Goal: Task Accomplishment & Management: Use online tool/utility

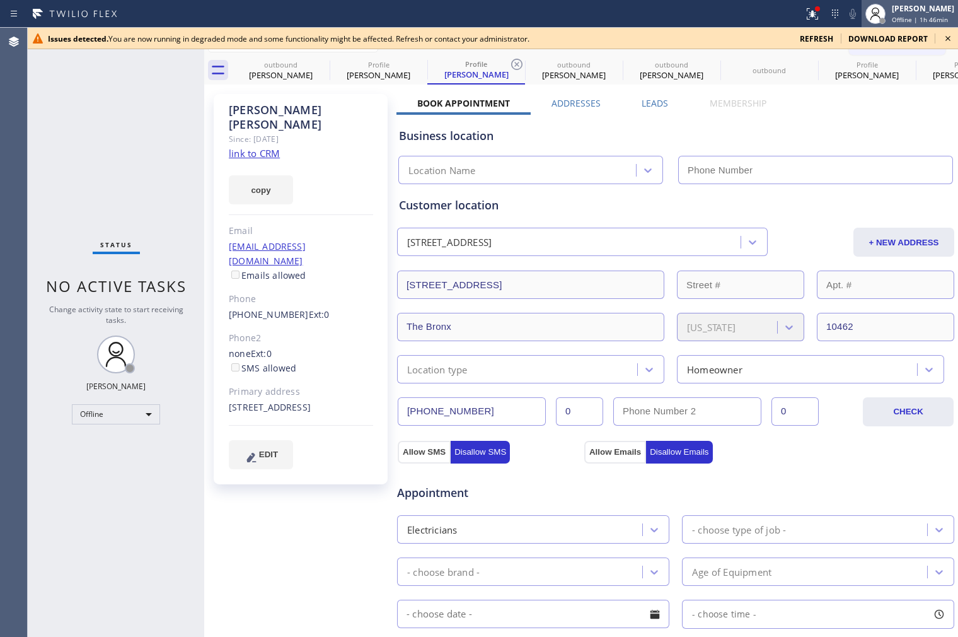
click at [921, 11] on div "[PERSON_NAME]" at bounding box center [923, 8] width 62 height 11
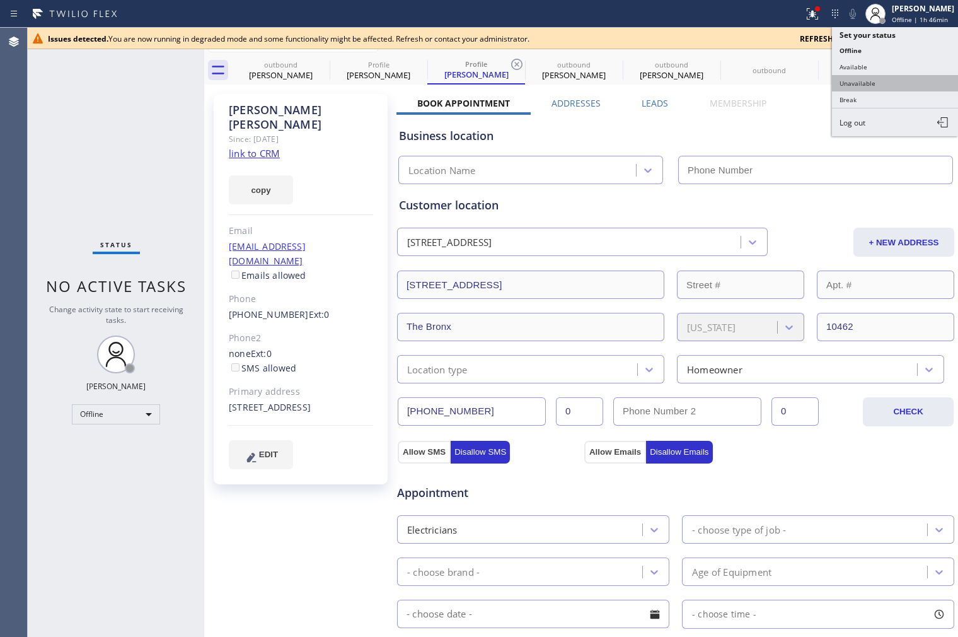
click at [889, 82] on button "Unavailable" at bounding box center [895, 83] width 126 height 16
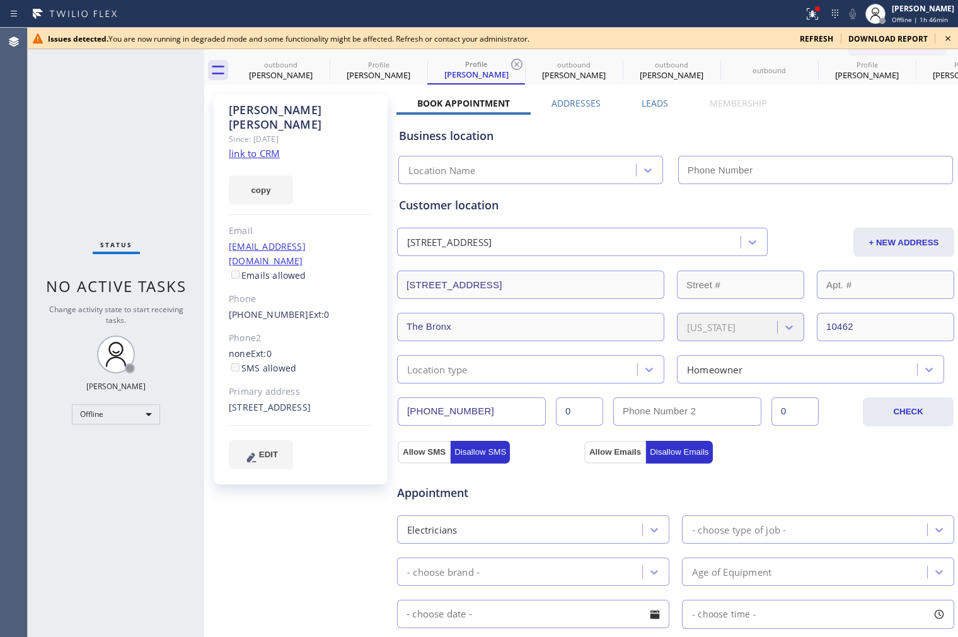
click at [949, 39] on icon at bounding box center [948, 38] width 5 height 5
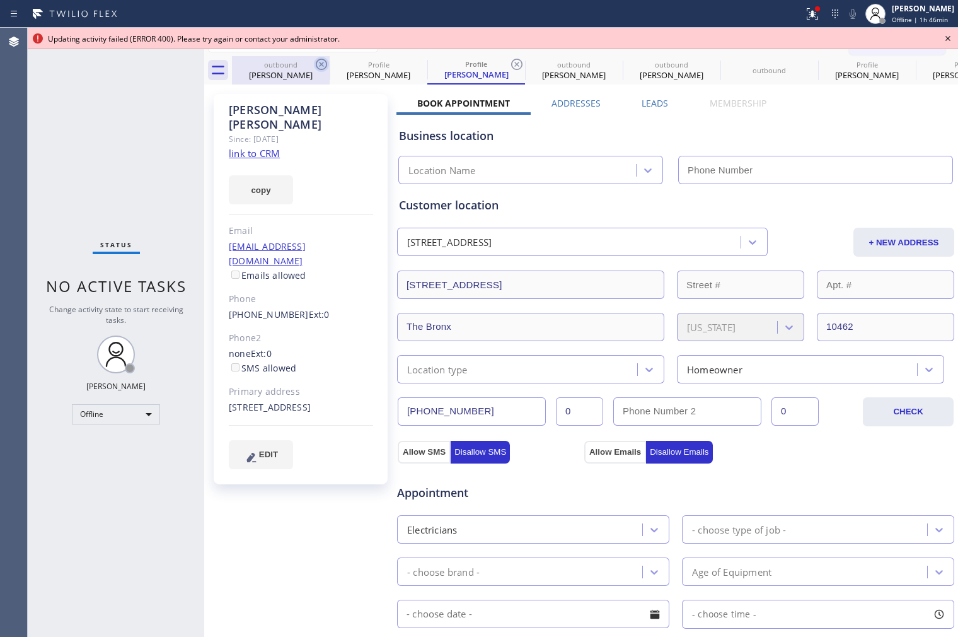
click at [322, 66] on icon at bounding box center [321, 64] width 15 height 15
click at [0, 0] on icon at bounding box center [0, 0] width 0 height 0
type input "[PHONE_NUMBER]"
click at [463, 77] on div "[PERSON_NAME]" at bounding box center [476, 74] width 95 height 11
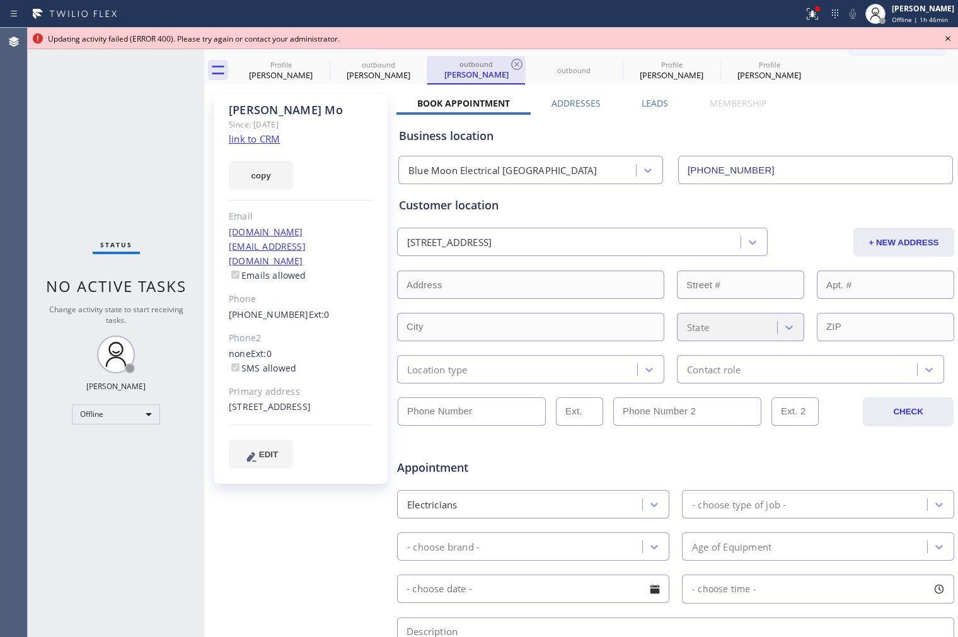
click at [465, 73] on div "[PERSON_NAME]" at bounding box center [476, 74] width 95 height 11
click at [260, 141] on link "link to CRM" at bounding box center [254, 138] width 51 height 13
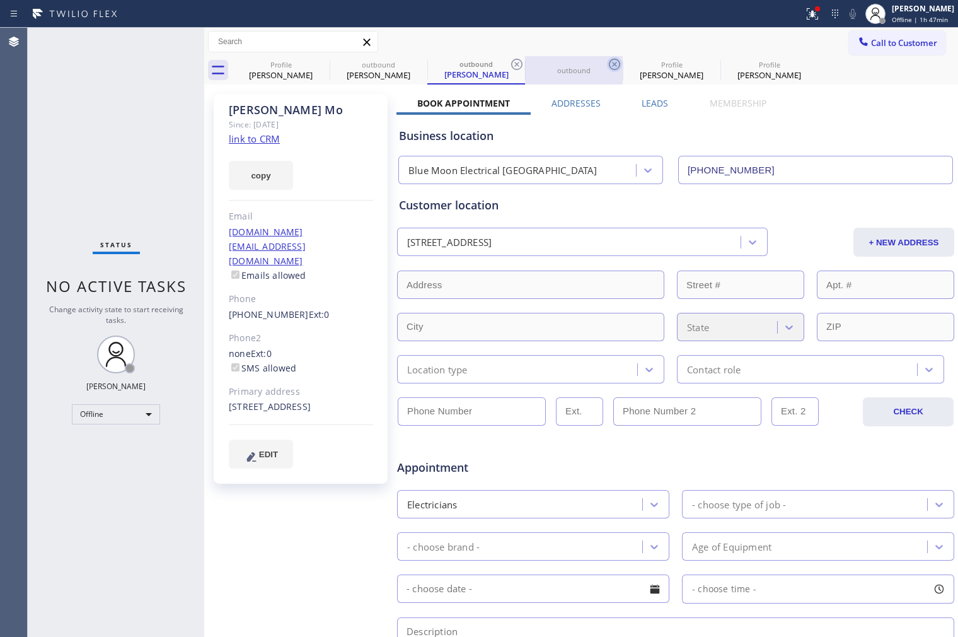
click at [612, 64] on icon at bounding box center [614, 64] width 15 height 15
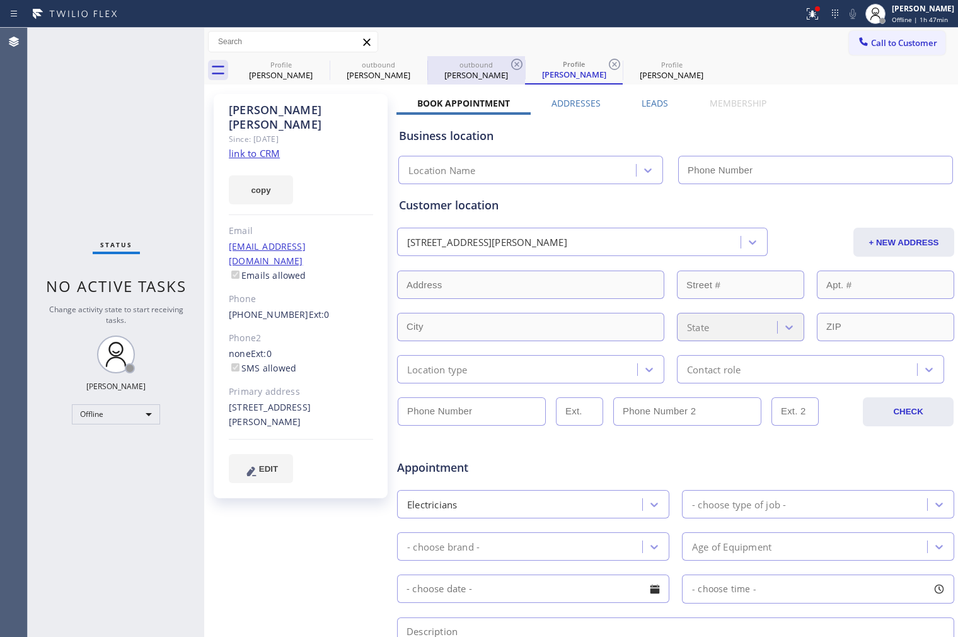
click at [473, 70] on div "[PERSON_NAME]" at bounding box center [476, 74] width 95 height 11
type input "[PHONE_NUMBER]"
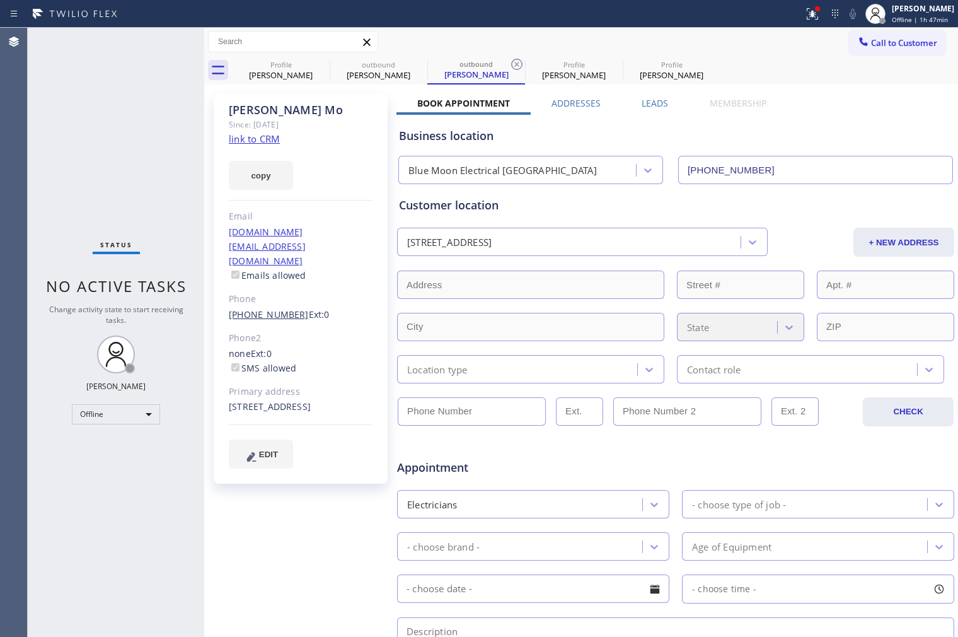
click at [265, 308] on link "[PHONE_NUMBER]" at bounding box center [269, 314] width 80 height 12
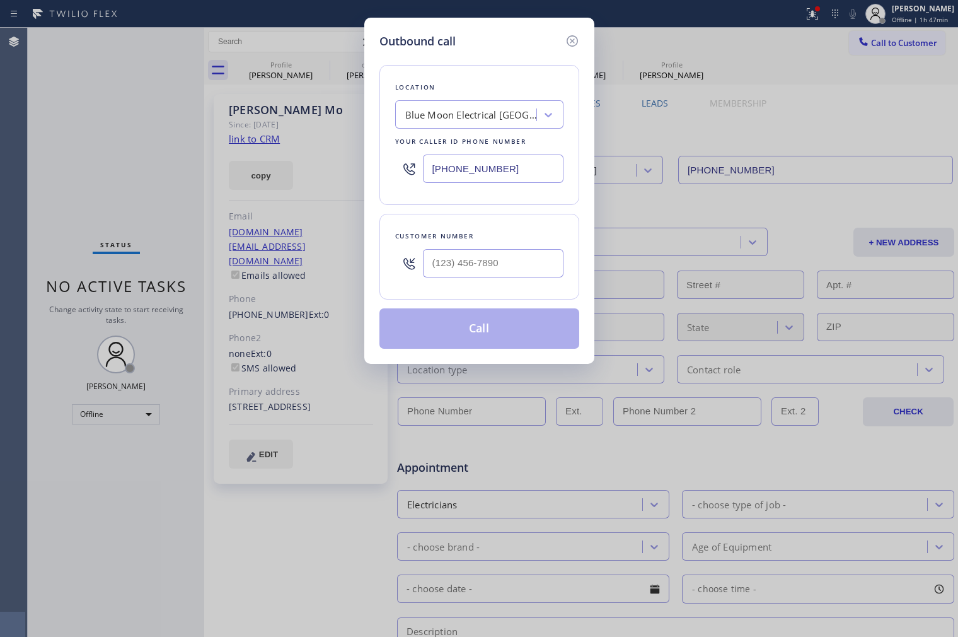
type input "[PHONE_NUMBER]"
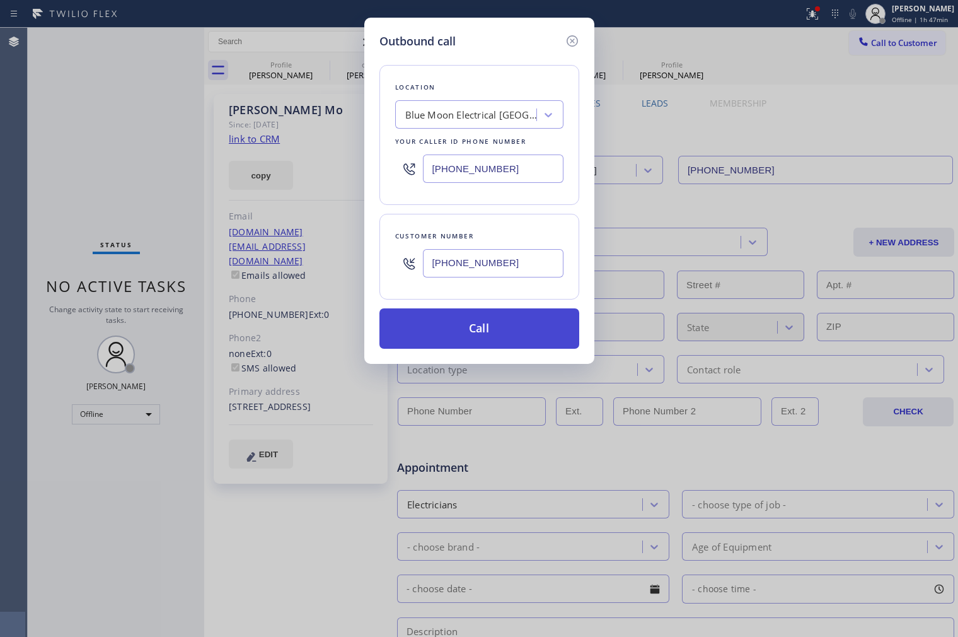
click at [515, 329] on button "Call" at bounding box center [480, 328] width 200 height 40
click at [570, 34] on icon at bounding box center [572, 40] width 15 height 15
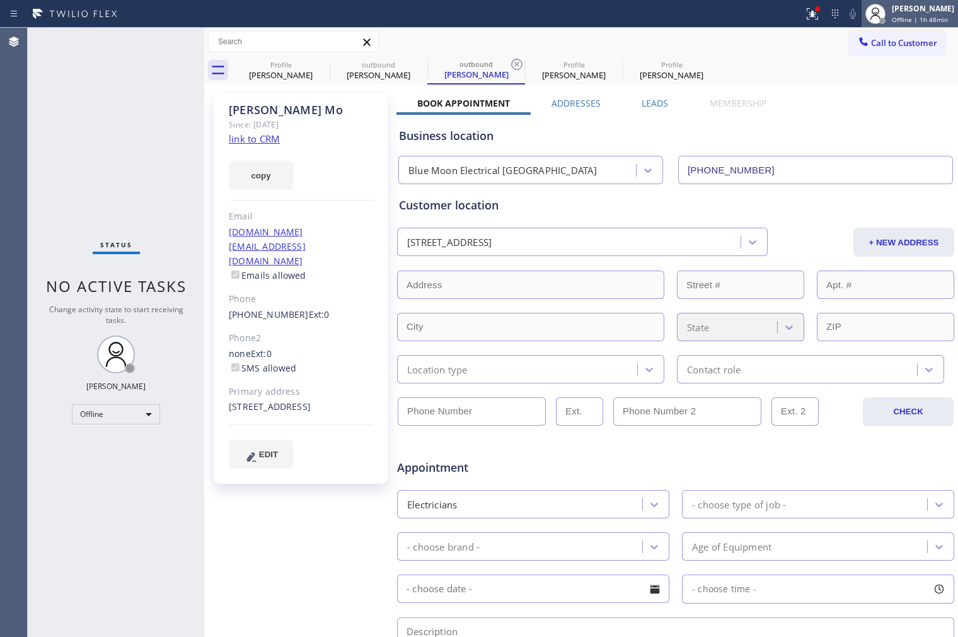
click at [892, 16] on span "Offline | 1h 48min" at bounding box center [920, 19] width 56 height 9
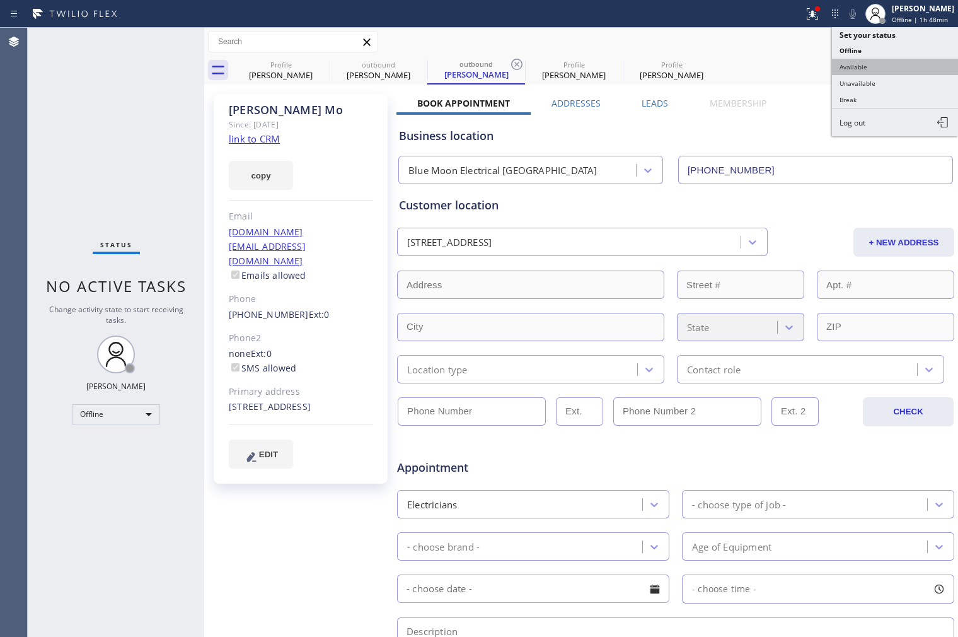
type input "[PHONE_NUMBER]"
click at [885, 81] on button "Unavailable" at bounding box center [895, 83] width 126 height 16
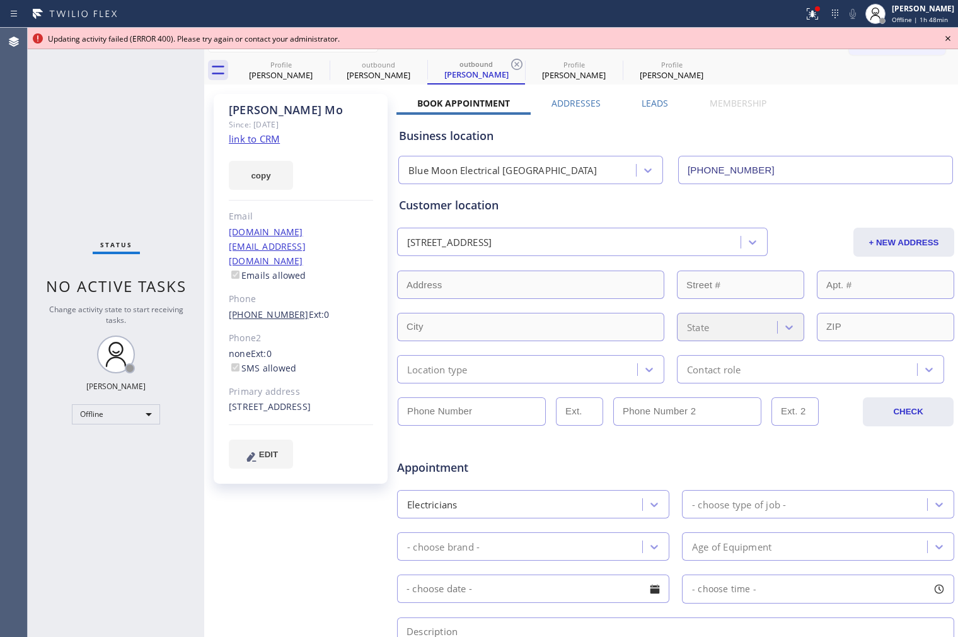
click at [264, 308] on link "[PHONE_NUMBER]" at bounding box center [269, 314] width 80 height 12
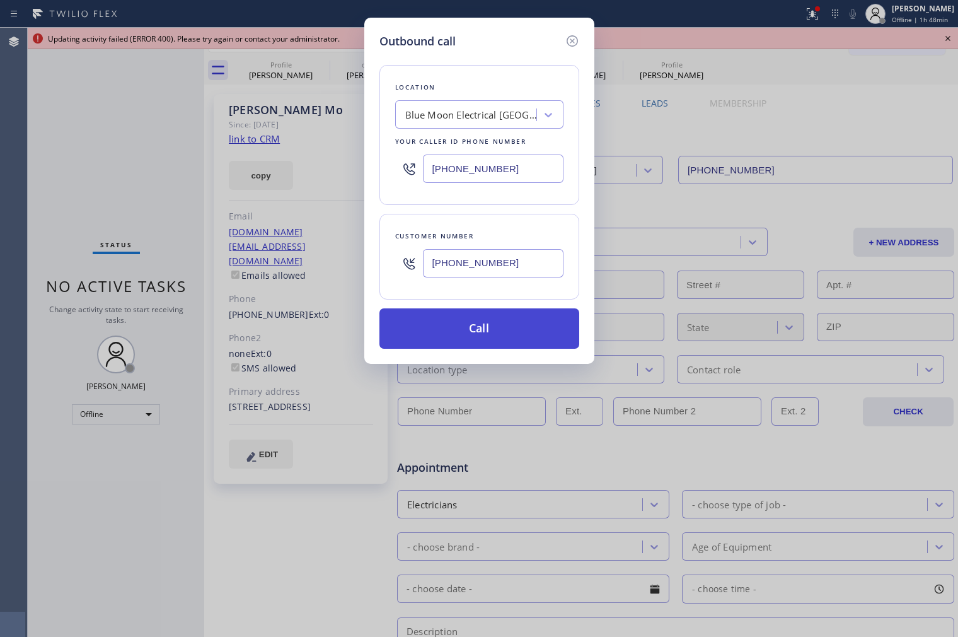
click at [489, 330] on button "Call" at bounding box center [480, 328] width 200 height 40
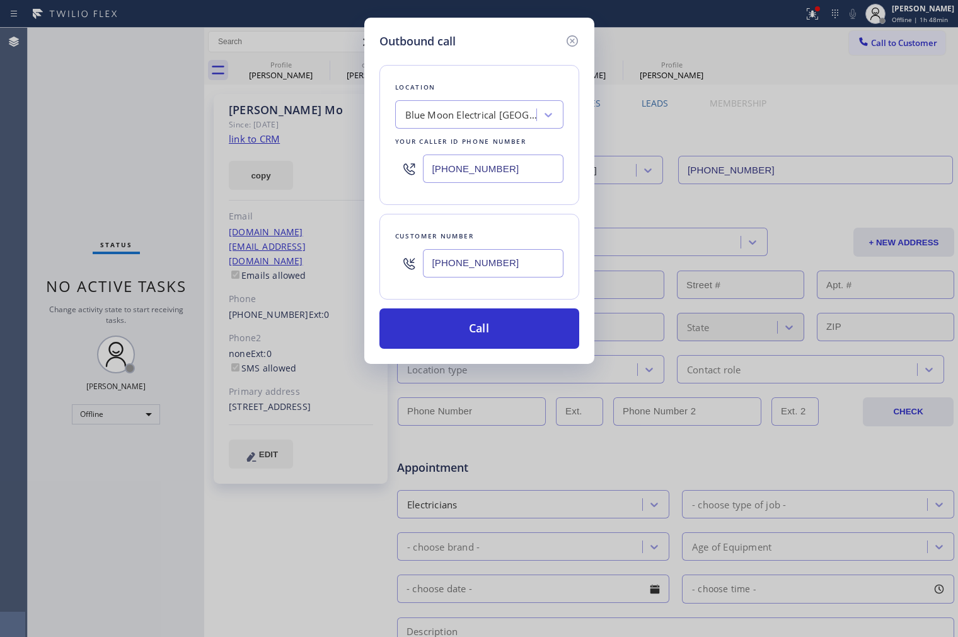
drag, startPoint x: 579, startPoint y: 43, endPoint x: 571, endPoint y: 43, distance: 8.2
click at [576, 43] on icon at bounding box center [572, 40] width 15 height 15
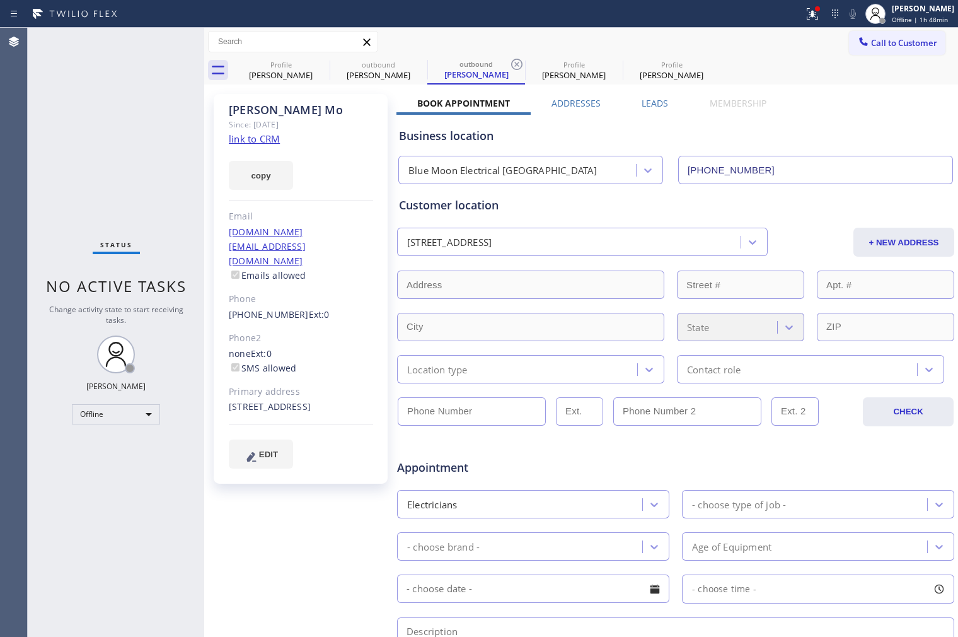
click at [570, 43] on div "Call to Customer Outbound call Location Search location Your caller id phone nu…" at bounding box center [581, 42] width 754 height 22
click at [895, 14] on div "Ann Bernadeth Mesina Offline | 1h 48min" at bounding box center [924, 14] width 69 height 22
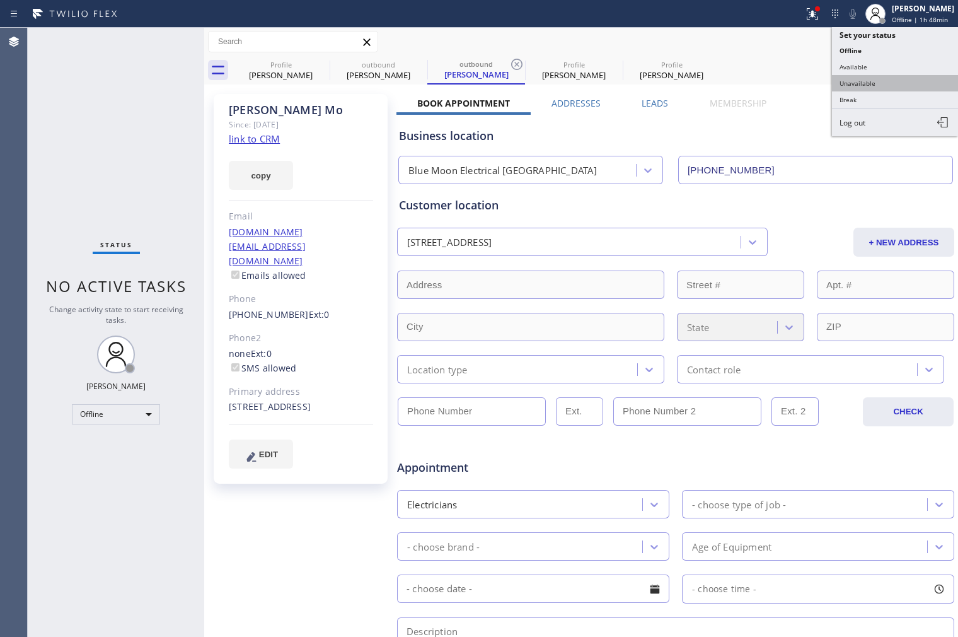
click at [883, 83] on button "Unavailable" at bounding box center [895, 83] width 126 height 16
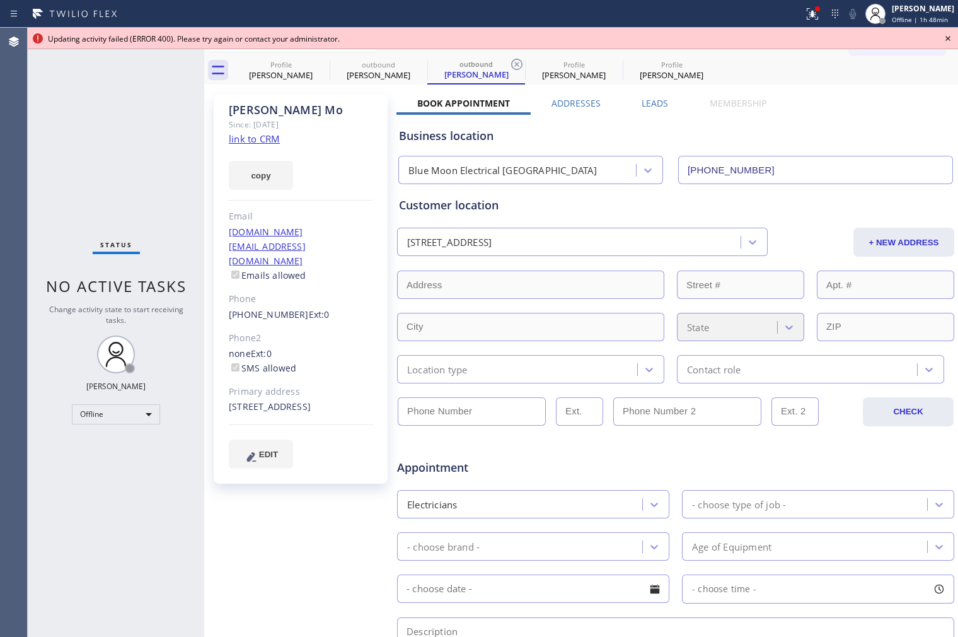
click at [849, 122] on div "Business location [GEOGRAPHIC_DATA] [PHONE_NUMBER]" at bounding box center [676, 149] width 559 height 69
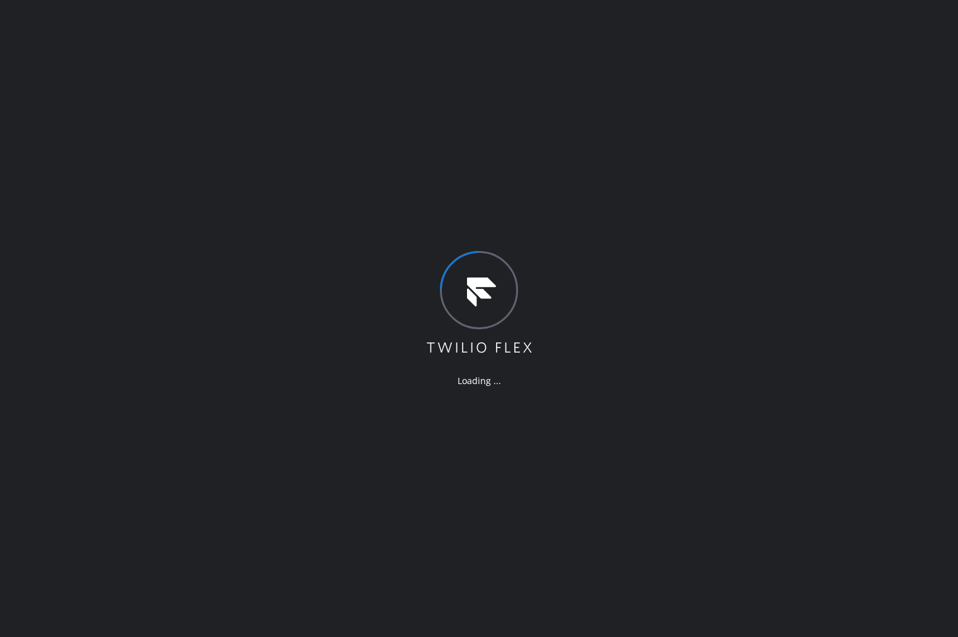
click at [738, 310] on div "Loading ..." at bounding box center [479, 318] width 958 height 637
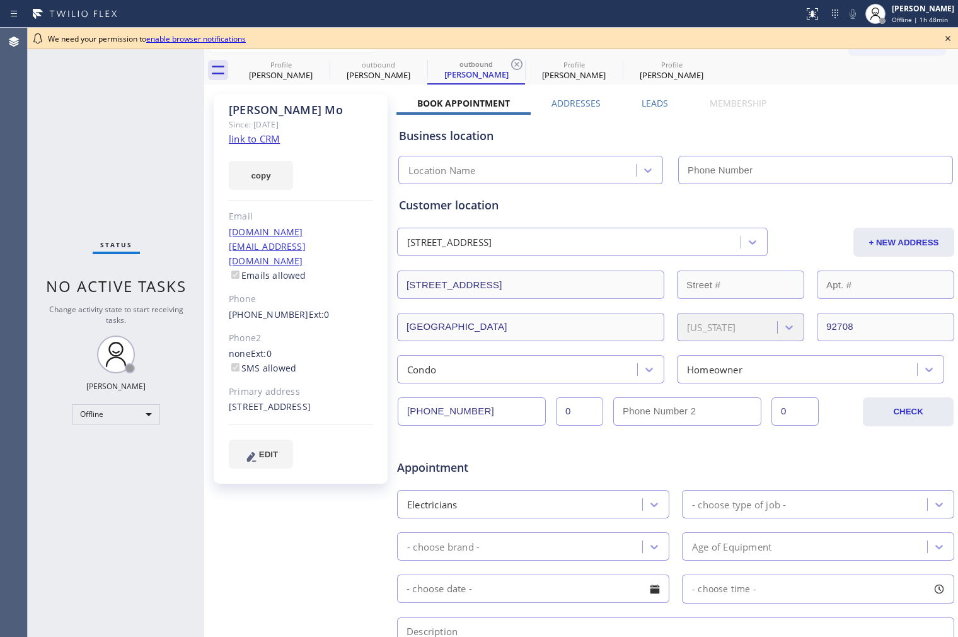
type input "[PHONE_NUMBER]"
click at [923, 15] on span "Offline | 1h 54min" at bounding box center [920, 19] width 56 height 9
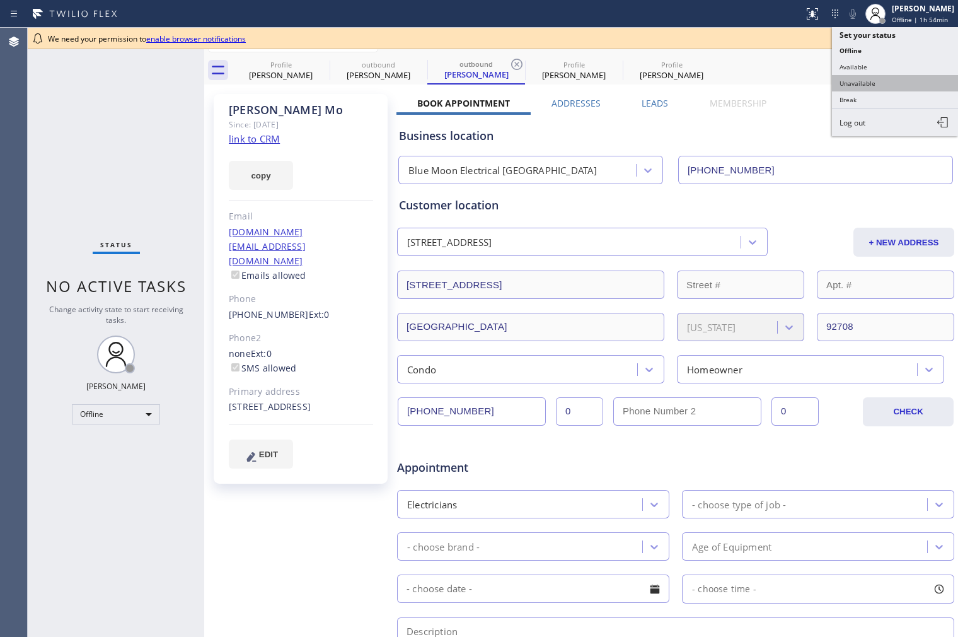
click at [890, 80] on button "Unavailable" at bounding box center [895, 83] width 126 height 16
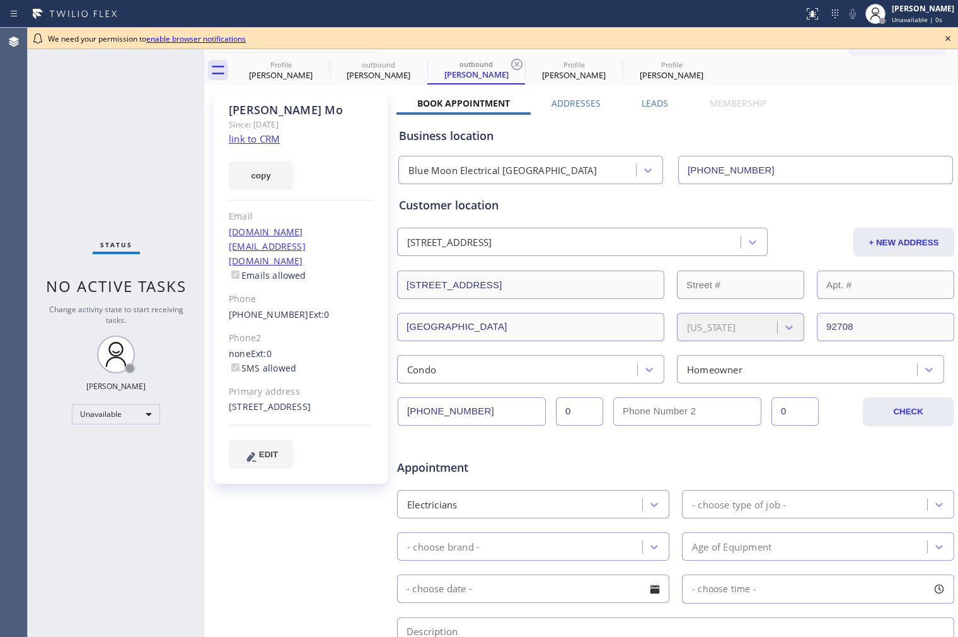
click at [953, 39] on icon at bounding box center [948, 38] width 15 height 15
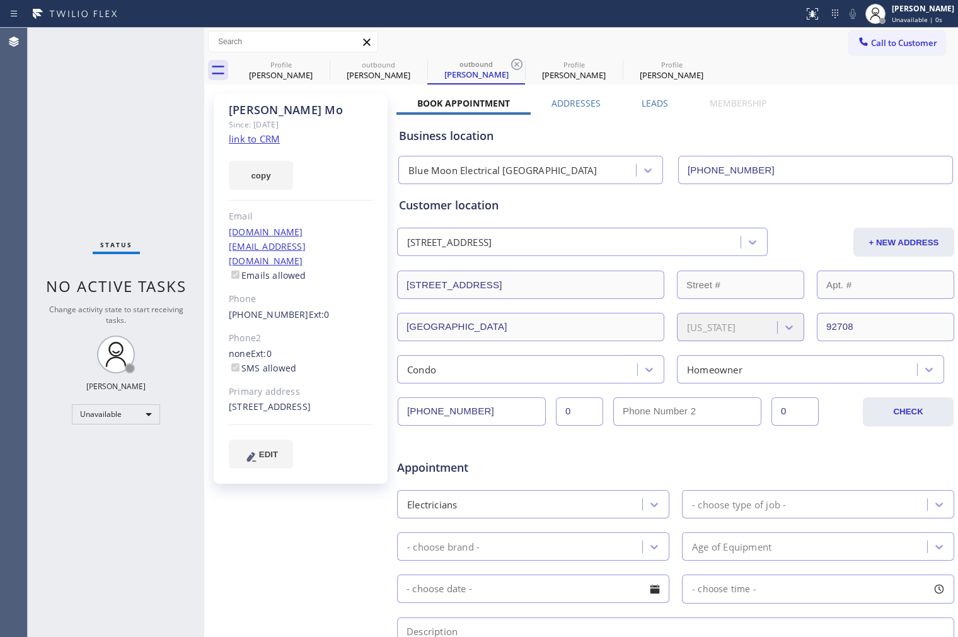
click at [870, 146] on div "Business location [GEOGRAPHIC_DATA] [PHONE_NUMBER]" at bounding box center [676, 149] width 559 height 69
click at [272, 308] on link "[PHONE_NUMBER]" at bounding box center [269, 314] width 80 height 12
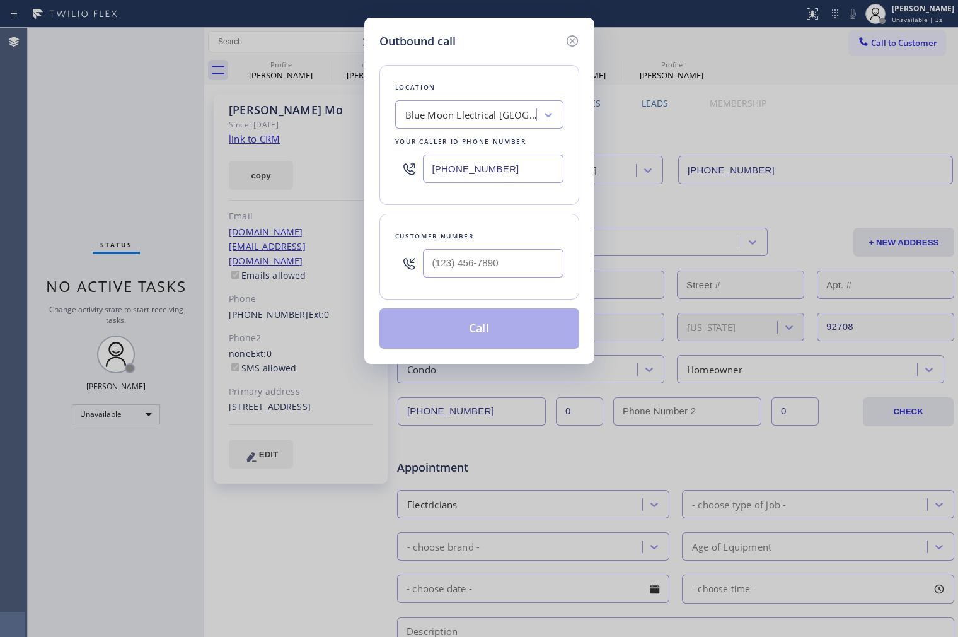
type input "[PHONE_NUMBER]"
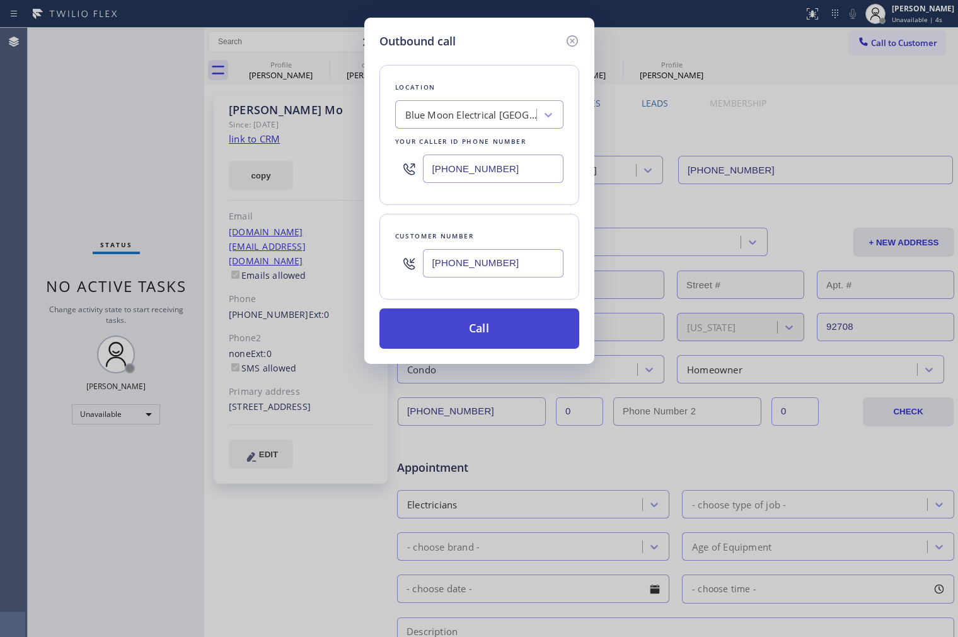
click at [495, 319] on button "Call" at bounding box center [480, 328] width 200 height 40
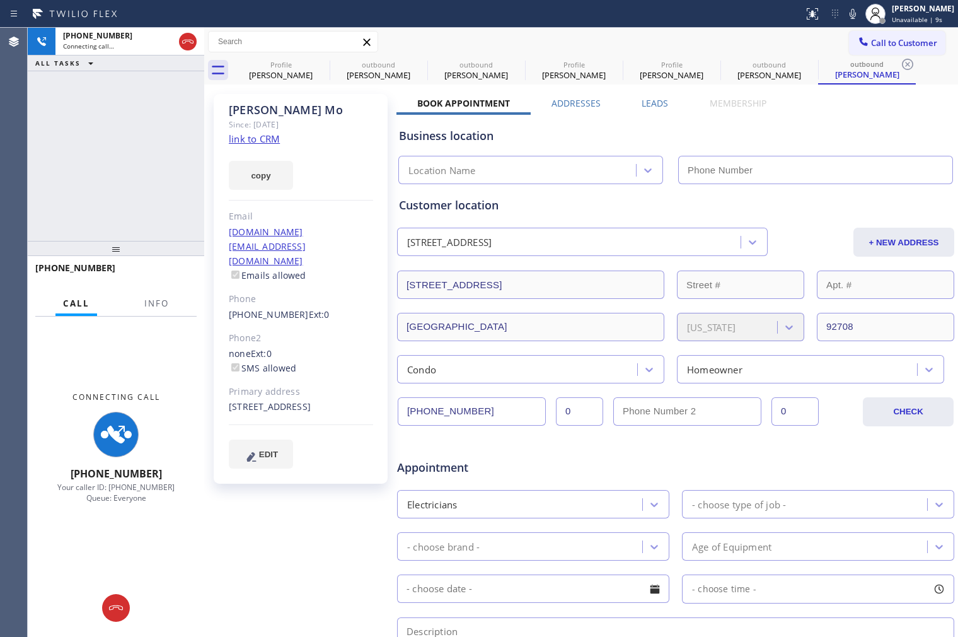
type input "[PHONE_NUMBER]"
click at [263, 139] on link "link to CRM" at bounding box center [254, 138] width 51 height 13
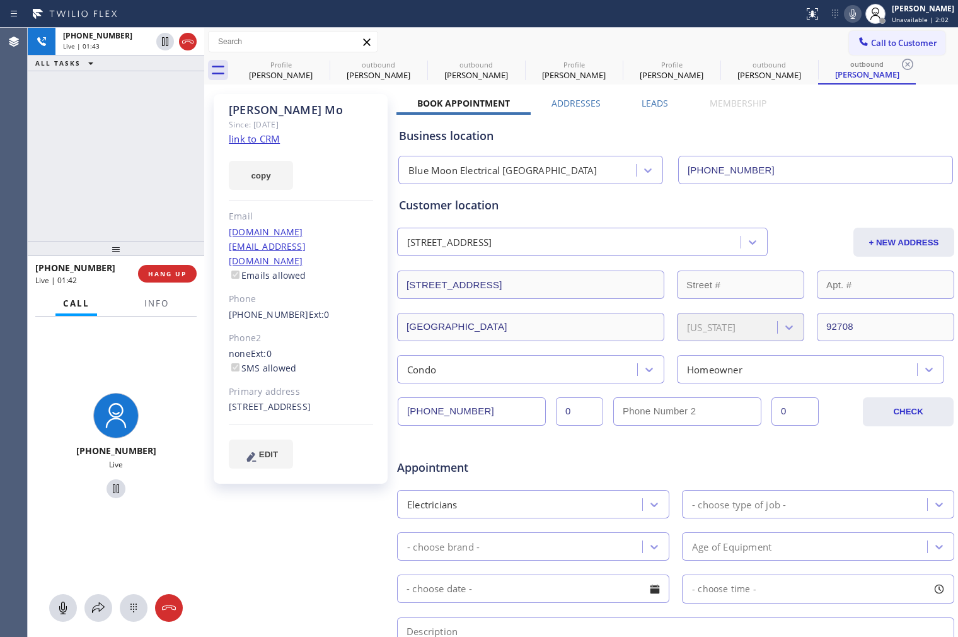
click at [846, 17] on icon at bounding box center [853, 13] width 15 height 15
click at [850, 16] on icon at bounding box center [853, 14] width 6 height 10
click at [825, 127] on div "Business location" at bounding box center [676, 135] width 554 height 17
click at [61, 192] on div "[PHONE_NUMBER] Live | 01:47 ALL TASKS ALL TASKS ACTIVE TASKS TASKS IN WRAP UP" at bounding box center [116, 134] width 177 height 213
click at [846, 122] on div "Business location [GEOGRAPHIC_DATA] [PHONE_NUMBER]" at bounding box center [676, 149] width 559 height 69
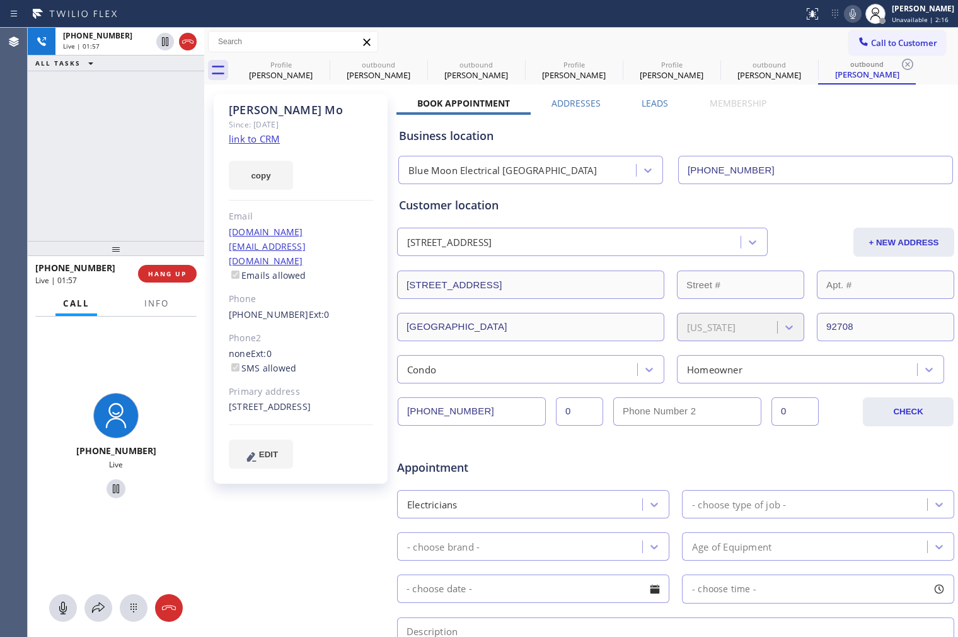
click at [850, 16] on icon at bounding box center [853, 14] width 6 height 10
click at [799, 133] on div "Business location" at bounding box center [676, 135] width 554 height 17
click at [846, 15] on icon at bounding box center [853, 13] width 15 height 15
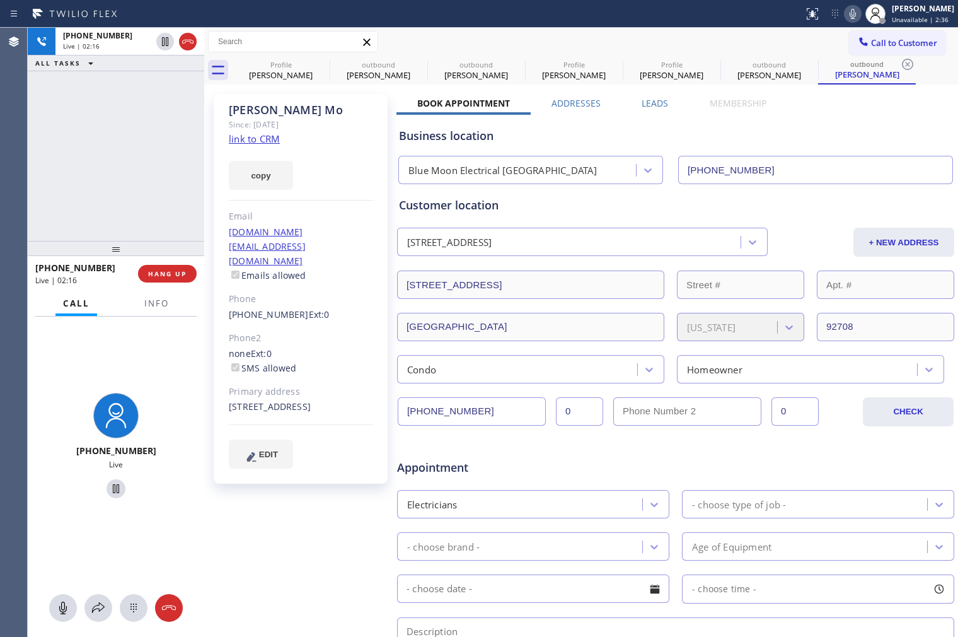
click at [76, 148] on div "[PHONE_NUMBER] Live | 02:16 ALL TASKS ALL TASKS ACTIVE TASKS TASKS IN WRAP UP" at bounding box center [116, 134] width 177 height 213
click at [82, 147] on div "[PHONE_NUMBER] Live | 02:20 ALL TASKS ALL TASKS ACTIVE TASKS TASKS IN WRAP UP" at bounding box center [116, 134] width 177 height 213
click at [135, 168] on div "[PHONE_NUMBER] Live | 02:23 ALL TASKS ALL TASKS ACTIVE TASKS TASKS IN WRAP UP" at bounding box center [116, 134] width 177 height 213
click at [846, 8] on icon at bounding box center [853, 13] width 15 height 15
click at [850, 16] on icon at bounding box center [853, 14] width 6 height 10
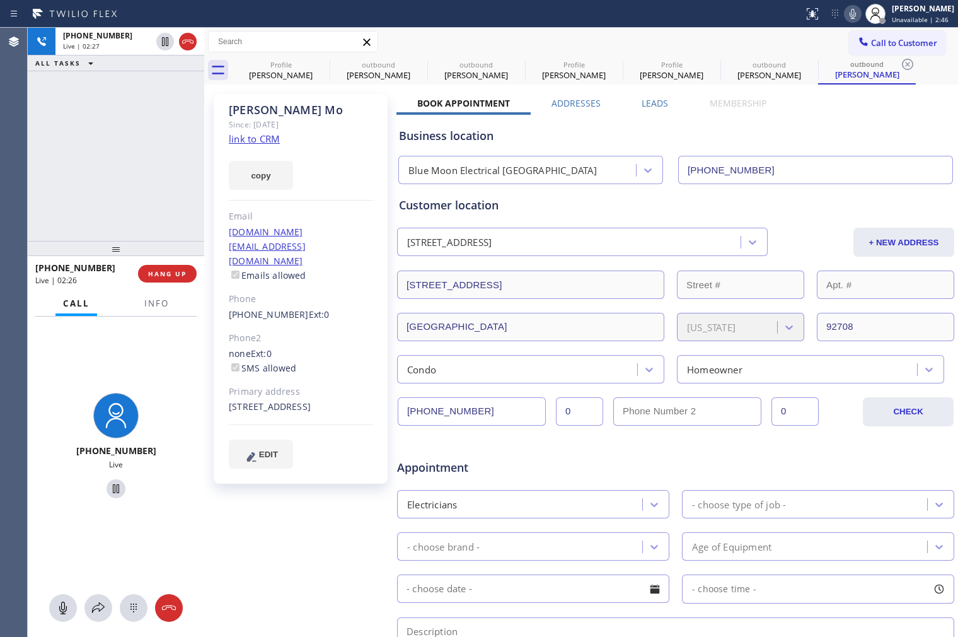
click at [154, 177] on div "[PHONE_NUMBER] Live | 02:27 ALL TASKS ALL TASKS ACTIVE TASKS TASKS IN WRAP UP" at bounding box center [116, 134] width 177 height 213
click at [117, 193] on div "[PHONE_NUMBER] Live | 02:28 ALL TASKS ALL TASKS ACTIVE TASKS TASKS IN WRAP UP" at bounding box center [116, 134] width 177 height 213
click at [167, 205] on div "[PHONE_NUMBER] Live | 02:30 ALL TASKS ALL TASKS ACTIVE TASKS TASKS IN WRAP UP" at bounding box center [116, 134] width 177 height 213
click at [155, 191] on div "[PHONE_NUMBER] Live | 02:32 ALL TASKS ALL TASKS ACTIVE TASKS TASKS IN WRAP UP" at bounding box center [116, 134] width 177 height 213
click at [108, 183] on div "[PHONE_NUMBER] Live | 02:34 ALL TASKS ALL TASKS ACTIVE TASKS TASKS IN WRAP UP" at bounding box center [116, 134] width 177 height 213
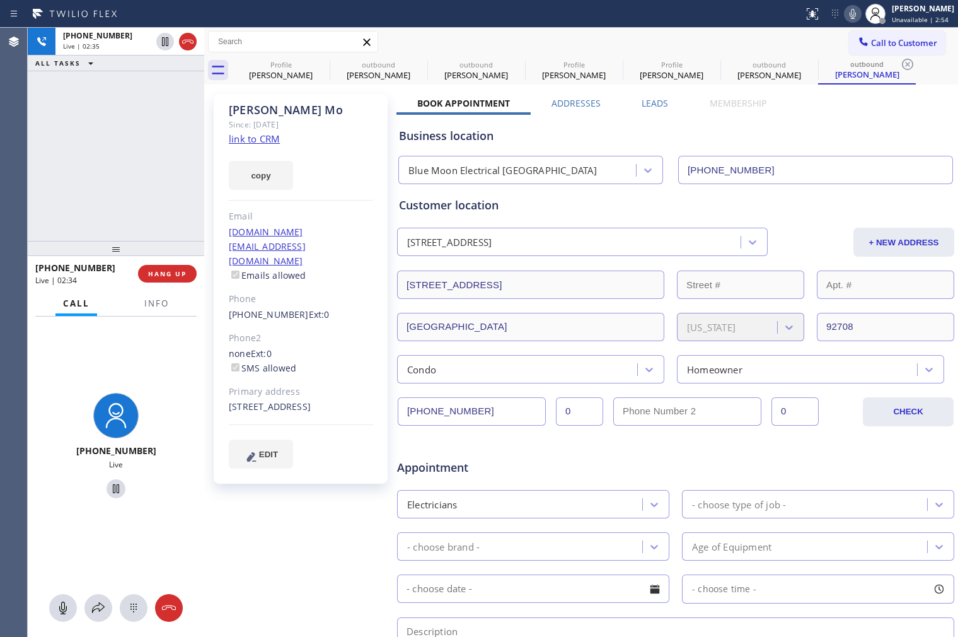
click at [846, 20] on icon at bounding box center [853, 13] width 15 height 15
click at [846, 18] on icon at bounding box center [853, 13] width 15 height 15
click at [91, 124] on div "[PHONE_NUMBER] Live | 02:36 ALL TASKS ALL TASKS ACTIVE TASKS TASKS IN WRAP UP" at bounding box center [116, 134] width 177 height 213
click at [185, 47] on icon at bounding box center [187, 41] width 15 height 15
click at [134, 163] on div "[PHONE_NUMBER] Live | 02:39 ALL TASKS ALL TASKS ACTIVE TASKS TASKS IN WRAP UP" at bounding box center [116, 134] width 177 height 213
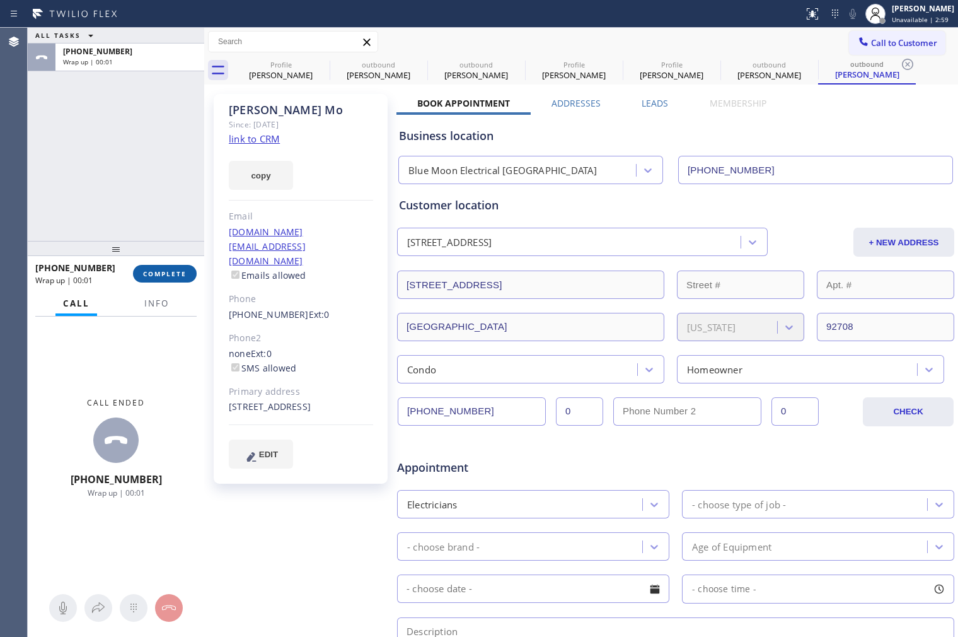
click at [178, 274] on span "COMPLETE" at bounding box center [165, 273] width 44 height 9
click at [140, 206] on div "ALL TASKS ALL TASKS ACTIVE TASKS TASKS IN WRAP UP [PHONE_NUMBER] Wrap up | 00:01" at bounding box center [116, 134] width 177 height 213
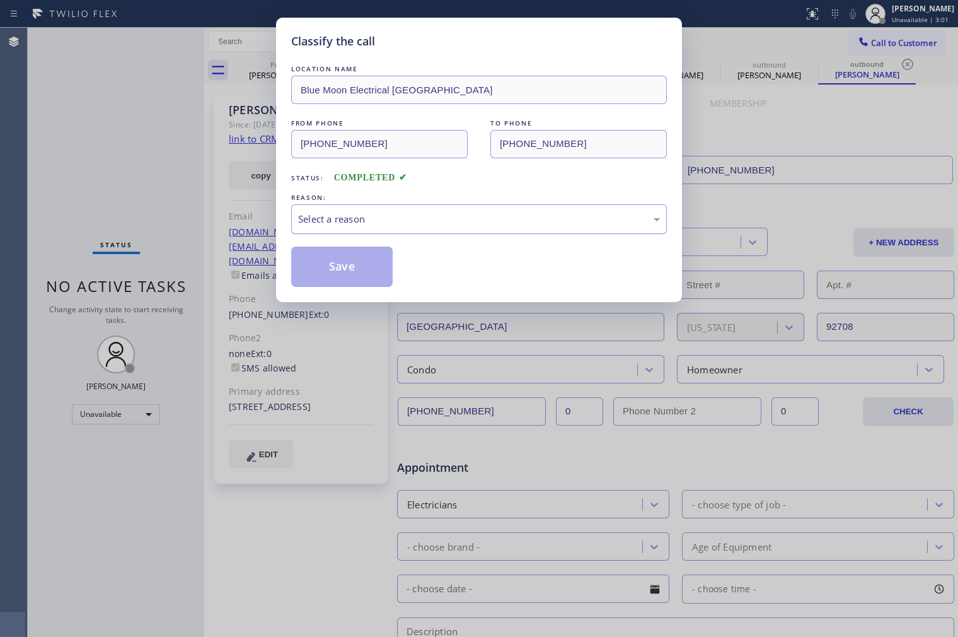
click at [433, 218] on div "Select a reason" at bounding box center [479, 219] width 362 height 15
click at [318, 265] on button "Save" at bounding box center [342, 267] width 102 height 40
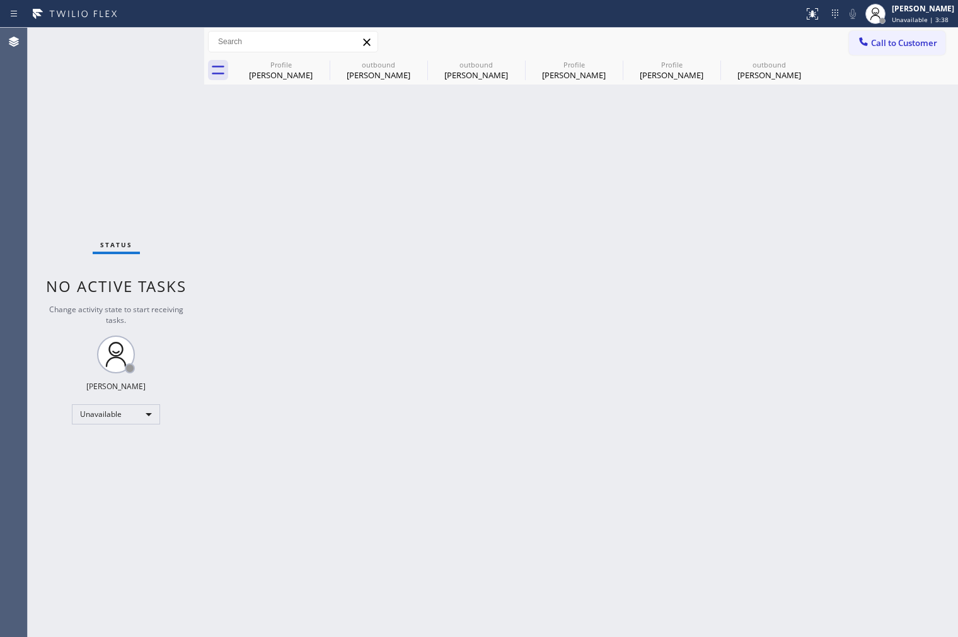
click at [84, 557] on div "Status No active tasks Change activity state to start receiving tasks. [PERSON_…" at bounding box center [116, 332] width 177 height 609
click at [680, 398] on div "Back to Dashboard Change Sender ID Customers Technicians Select a contact Outbo…" at bounding box center [581, 332] width 754 height 609
